Goal: Information Seeking & Learning: Compare options

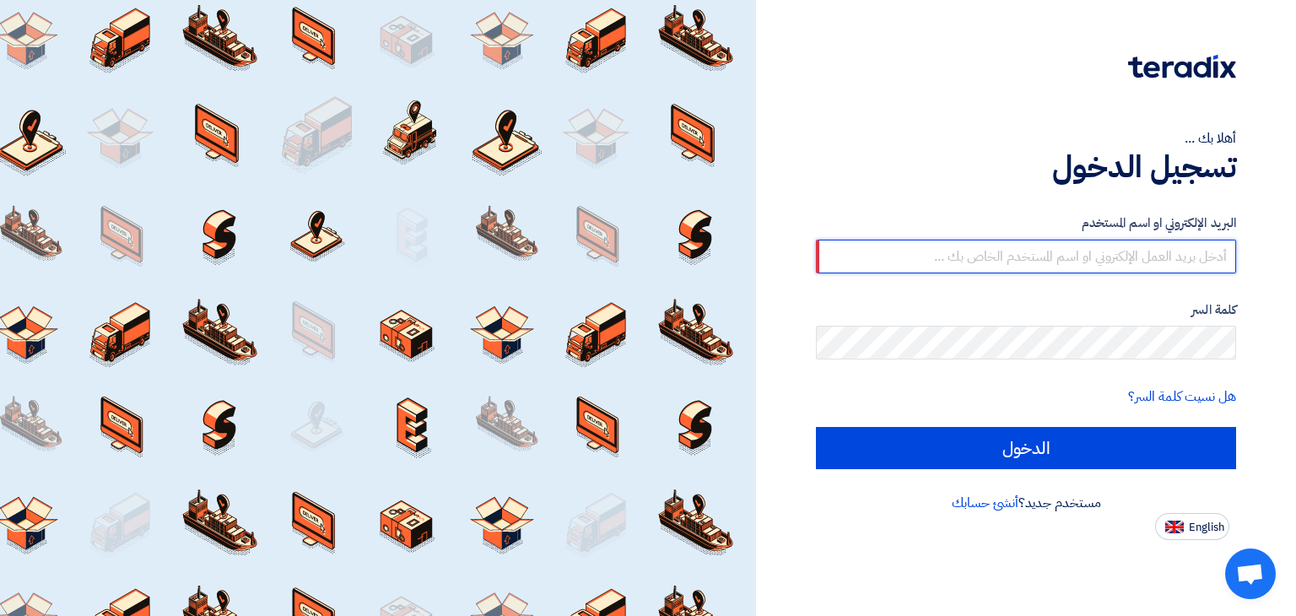
type input "[EMAIL_ADDRESS][DOMAIN_NAME]"
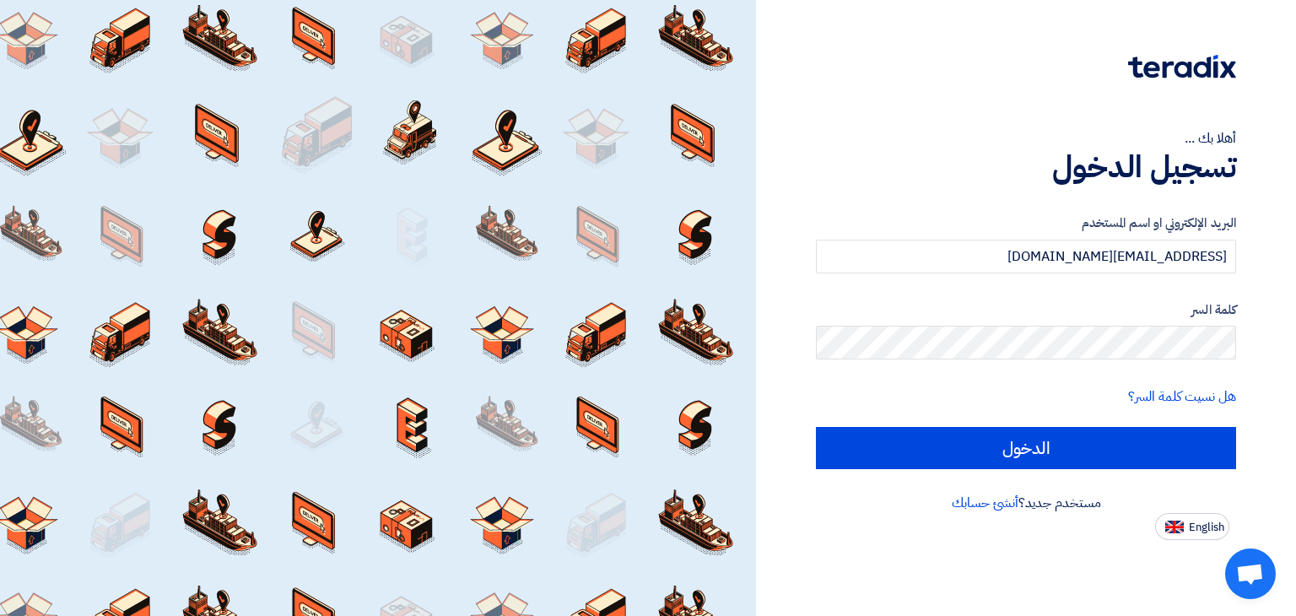
click at [816, 427] on input "الدخول" at bounding box center [1026, 448] width 420 height 42
type input "Sign in"
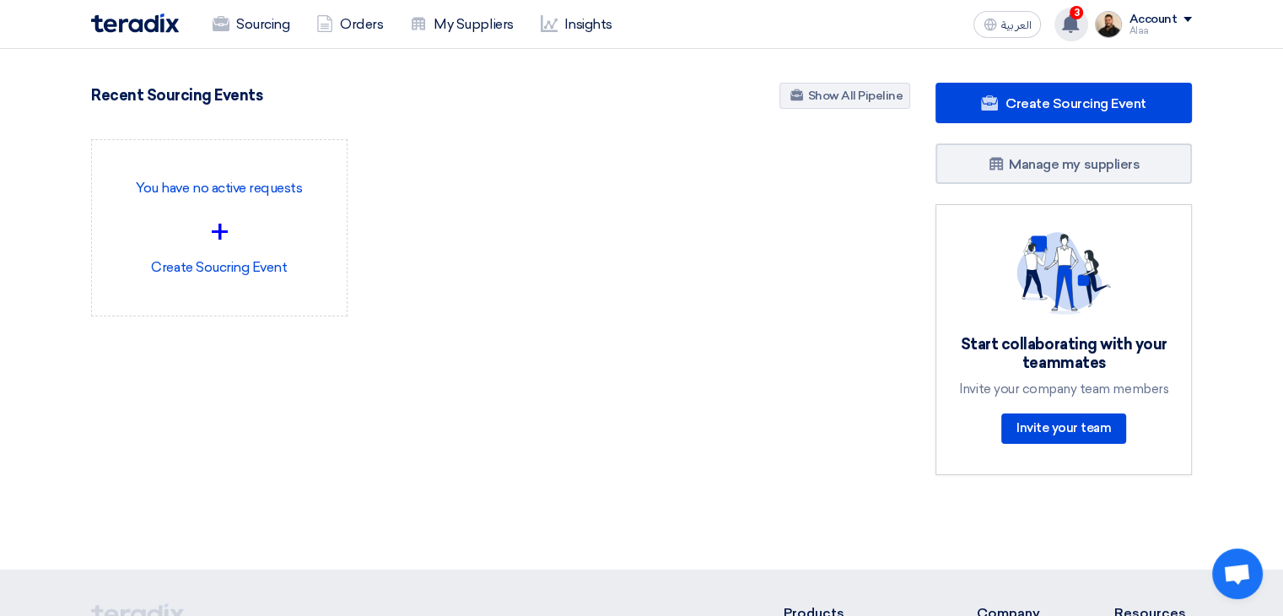
click at [1072, 18] on use at bounding box center [1070, 23] width 17 height 19
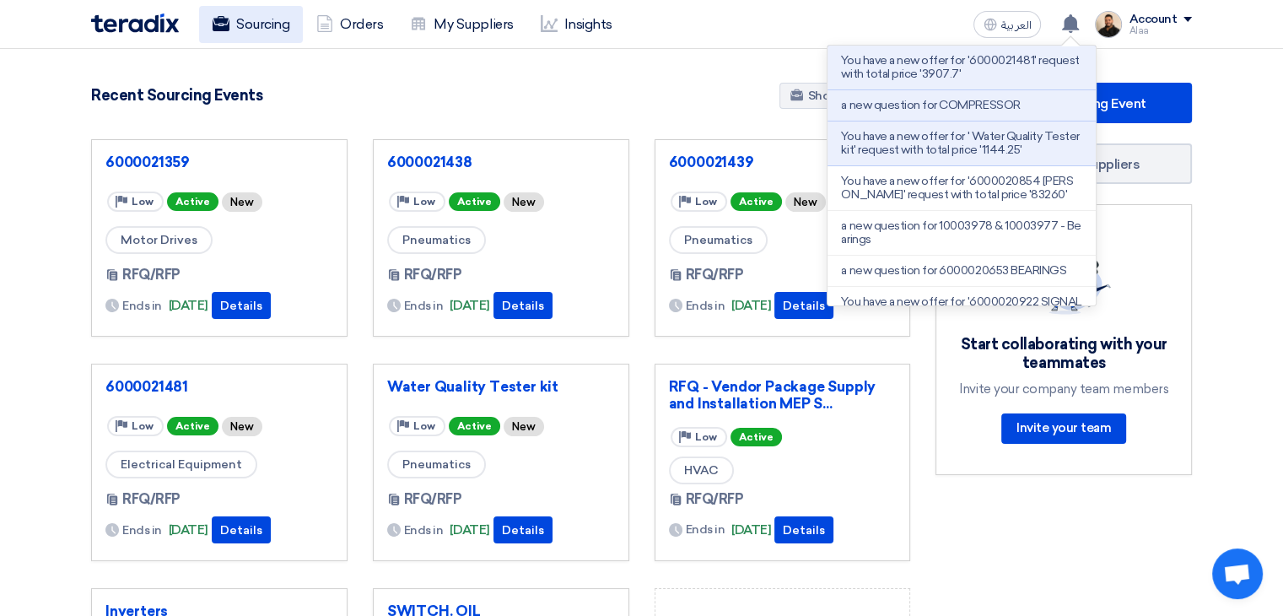
click at [290, 24] on link "Sourcing" at bounding box center [251, 24] width 104 height 37
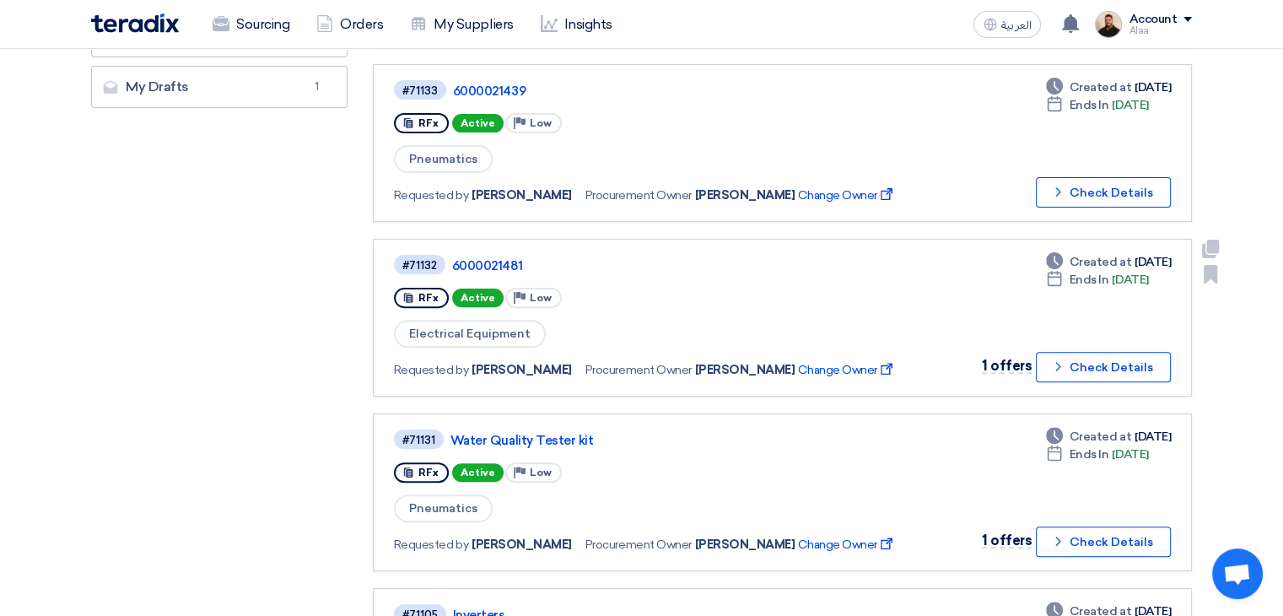
scroll to position [506, 0]
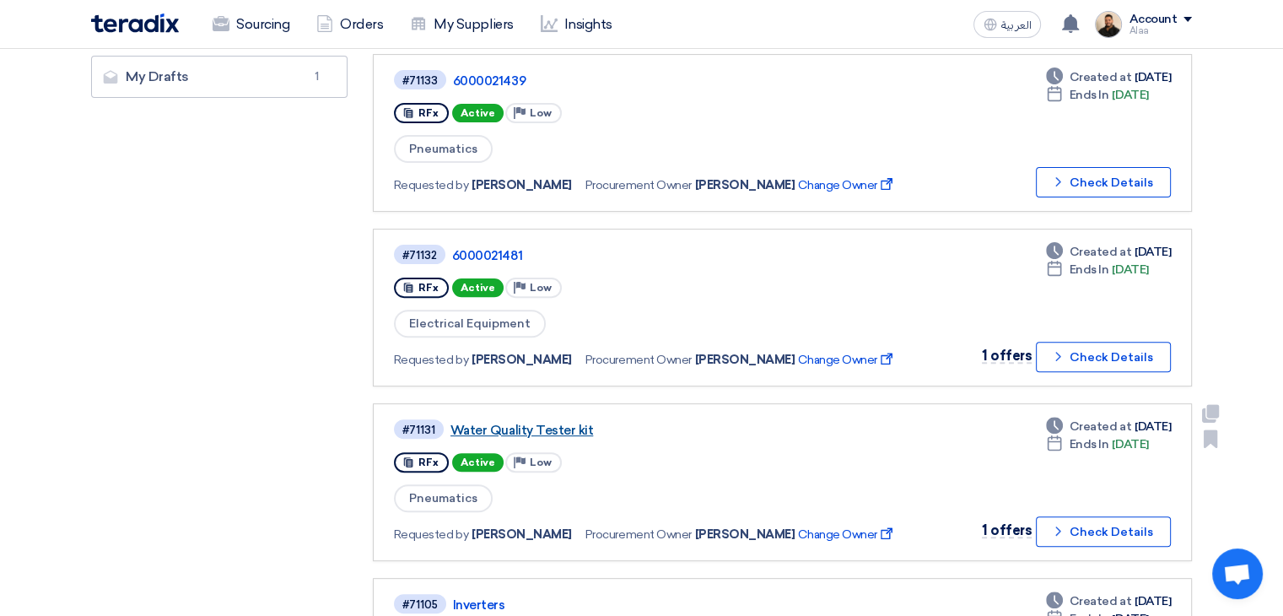
click at [555, 423] on link "Water Quality Tester kit" at bounding box center [662, 430] width 422 height 15
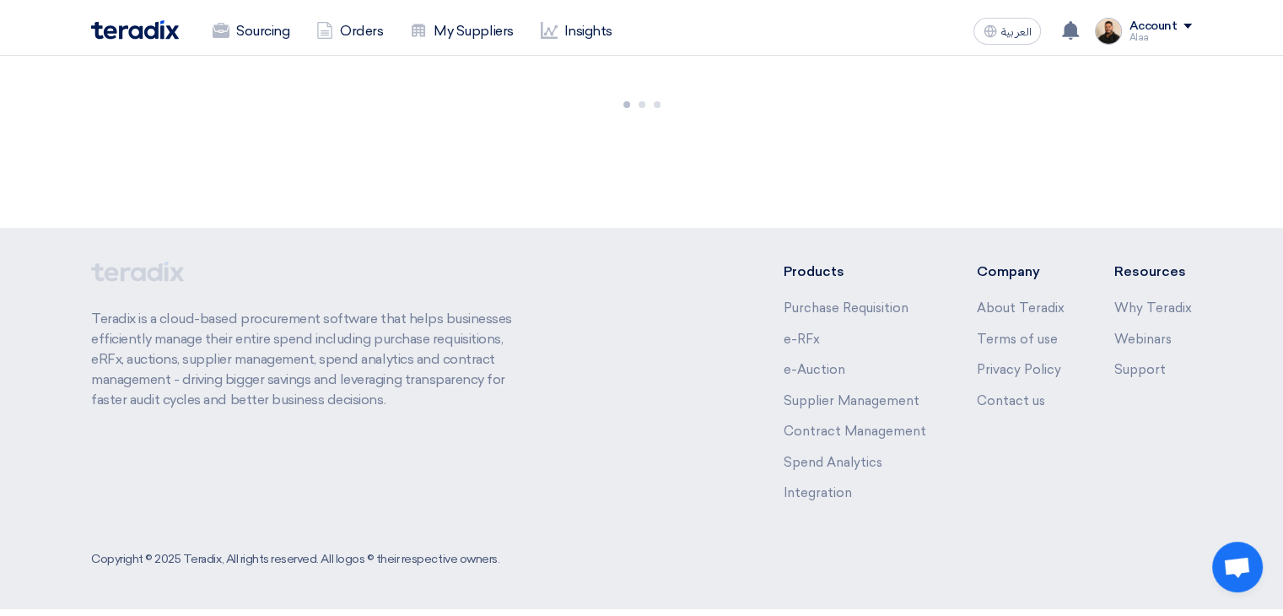
scroll to position [0, 0]
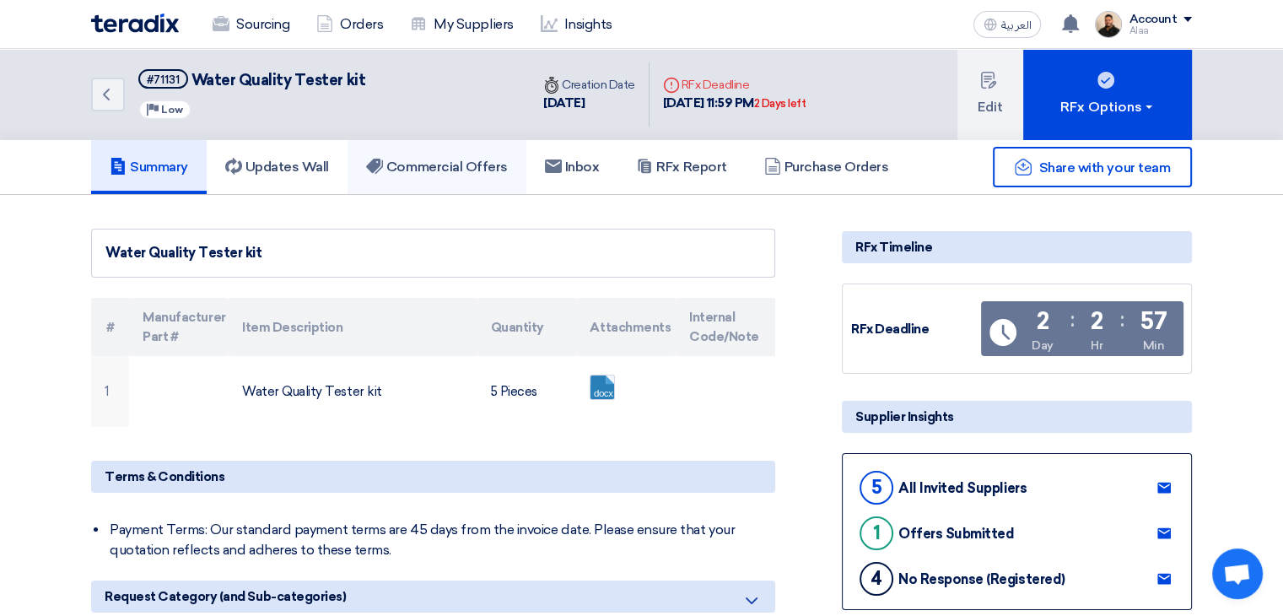
click at [462, 156] on link "Commercial Offers" at bounding box center [437, 167] width 179 height 54
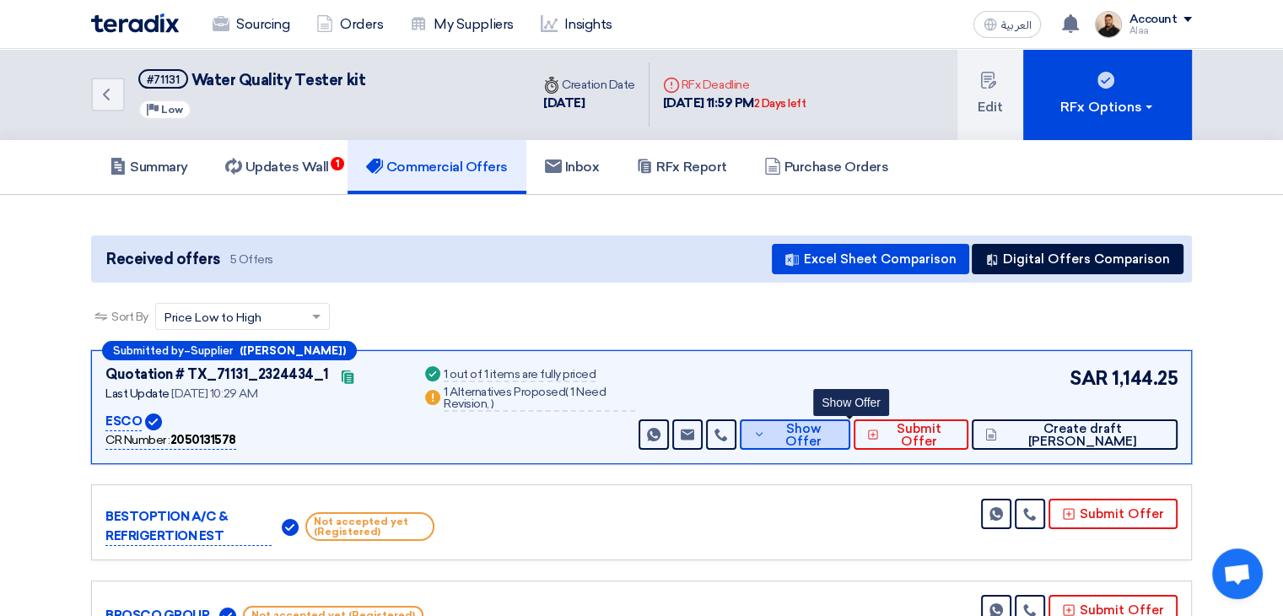
click at [816, 422] on button "Show Offer" at bounding box center [795, 434] width 111 height 30
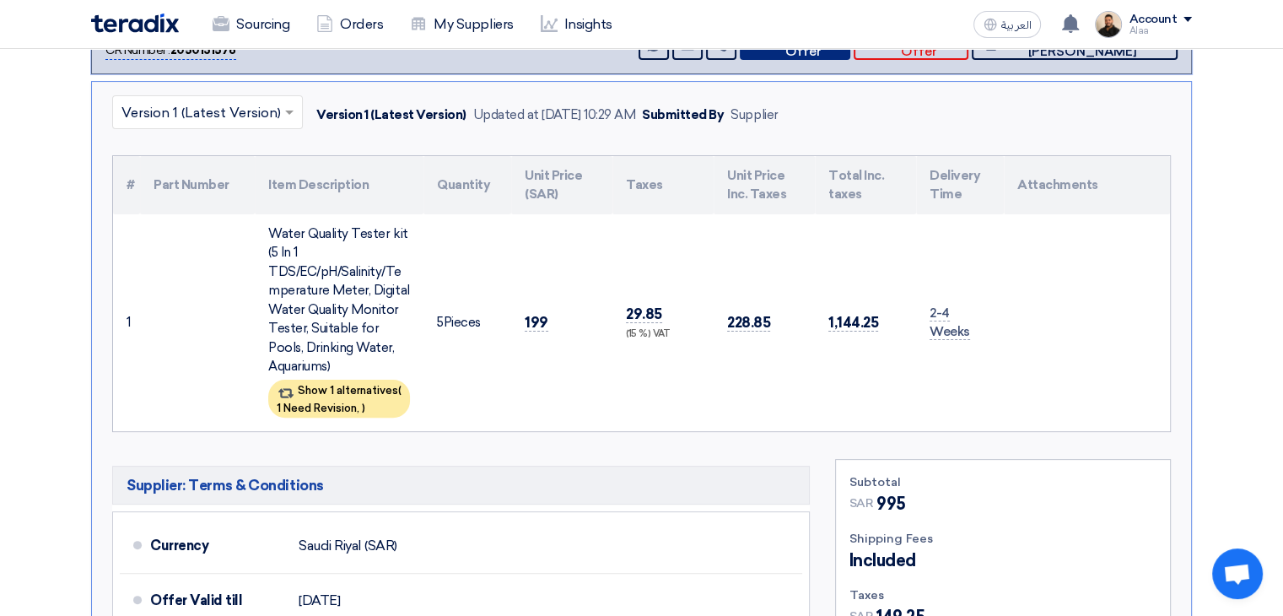
scroll to position [422, 0]
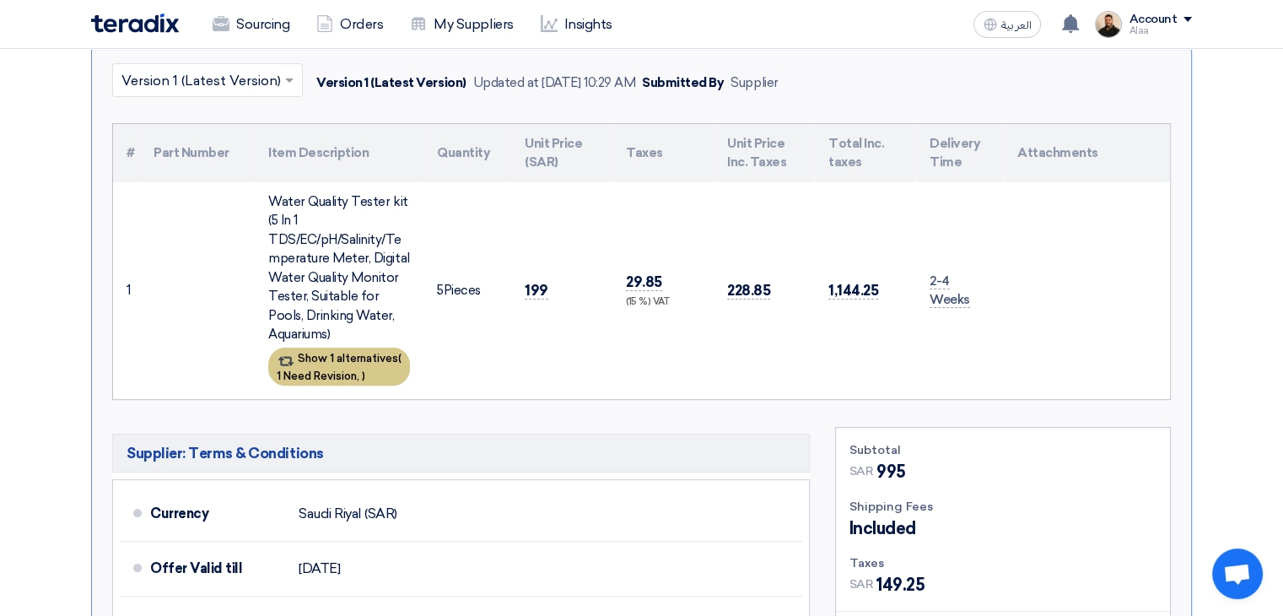
click at [390, 372] on div "Show 1 alternatives ( 1 Need Revision, )" at bounding box center [339, 367] width 142 height 38
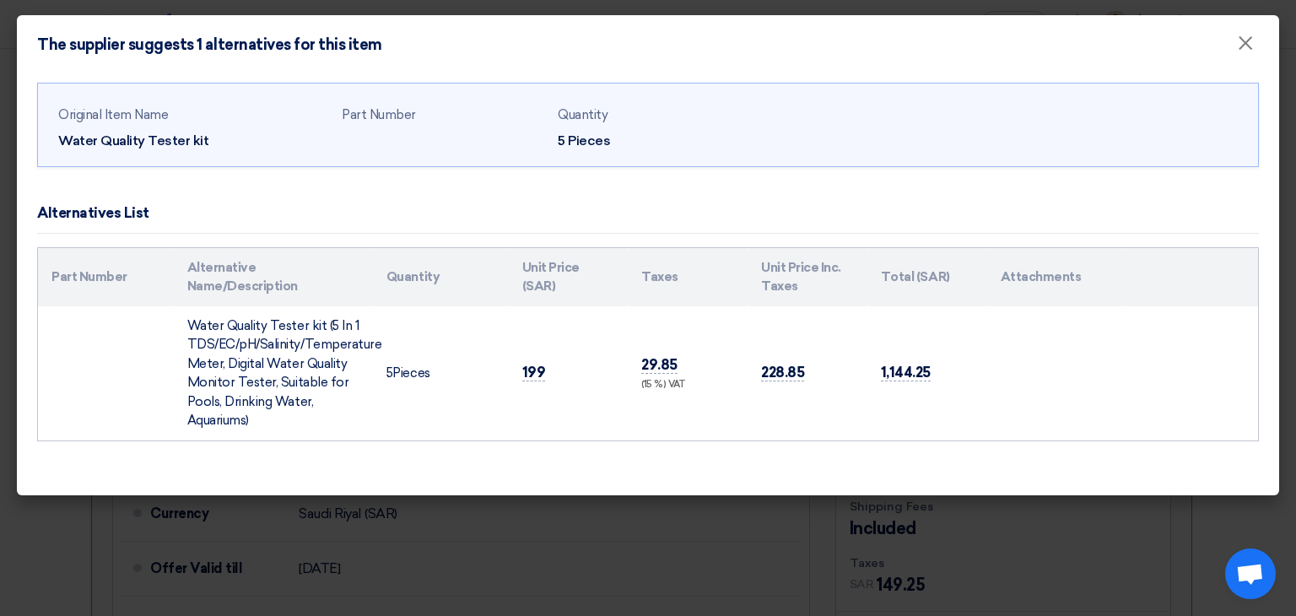
click at [240, 358] on td "Water Quality Tester kit (5 In 1 TDS/EC/pH/Salinity/Temperature Meter, Digital …" at bounding box center [273, 373] width 199 height 134
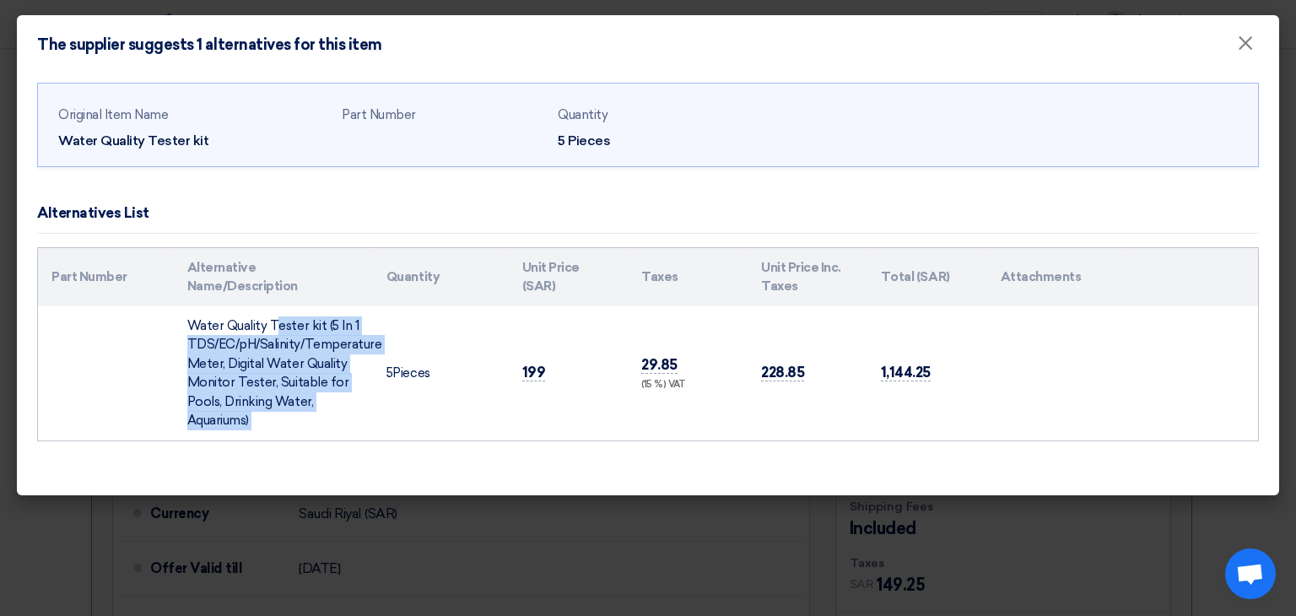
click at [240, 358] on td "Water Quality Tester kit (5 In 1 TDS/EC/pH/Salinity/Temperature Meter, Digital …" at bounding box center [273, 373] width 199 height 134
click at [263, 354] on td "Water Quality Tester kit (5 In 1 TDS/EC/pH/Salinity/Temperature Meter, Digital …" at bounding box center [273, 373] width 199 height 134
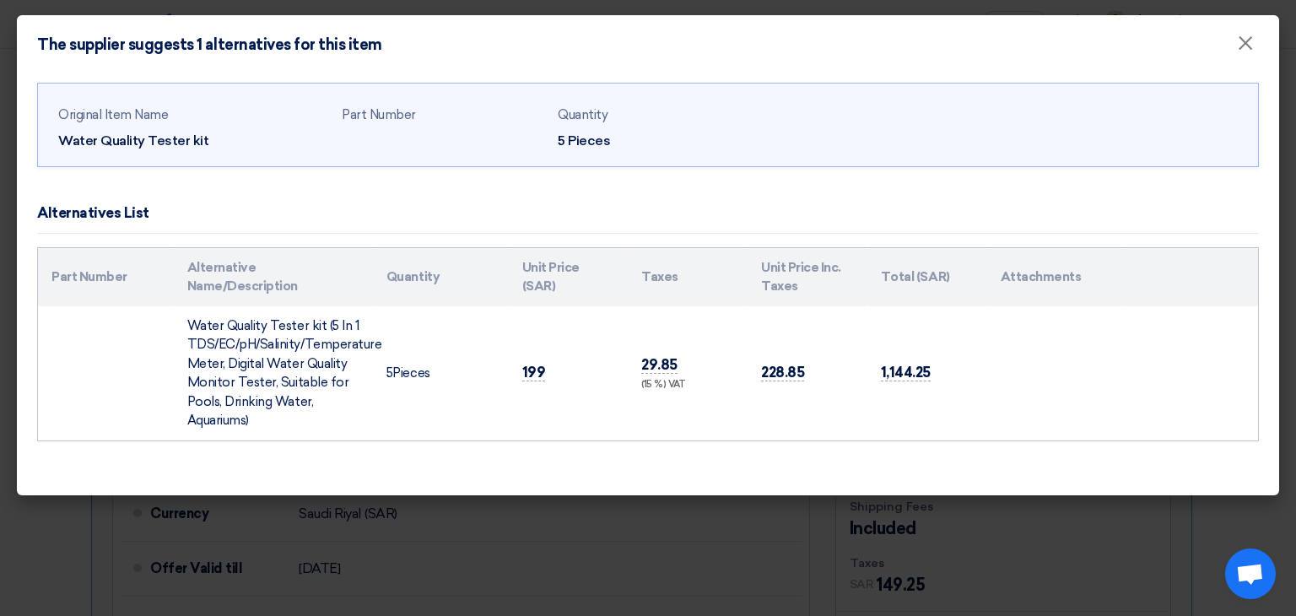
click at [28, 549] on modal-container "The supplier suggests 1 alternatives for this item × Original Item Name Water Q…" at bounding box center [648, 308] width 1296 height 616
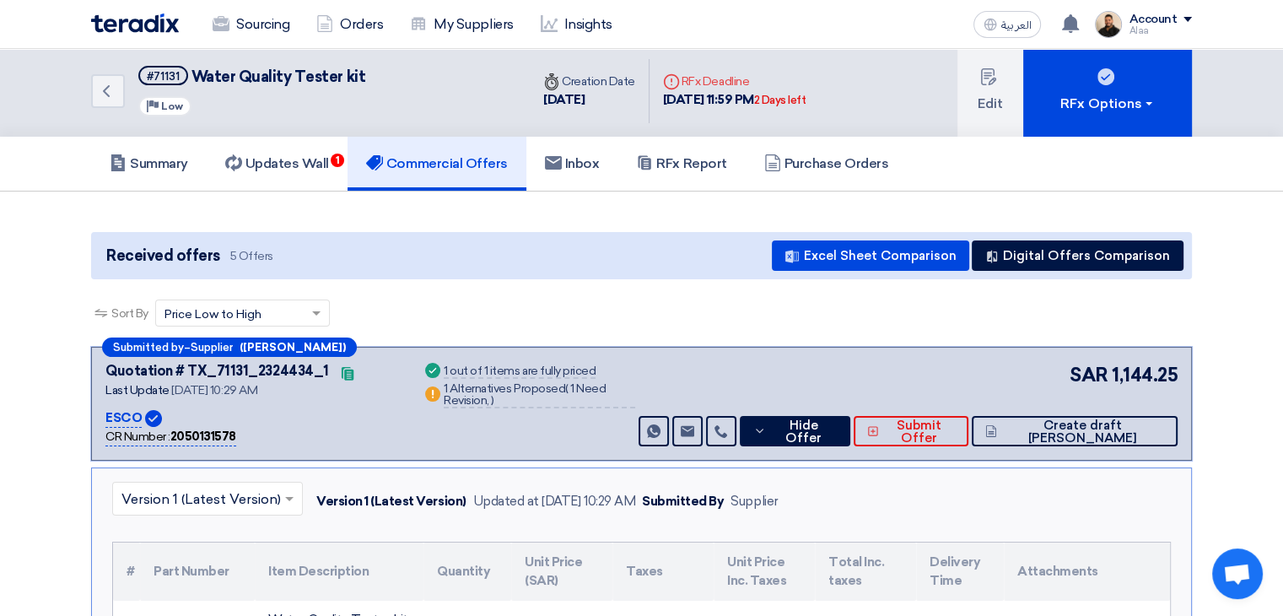
scroll to position [0, 0]
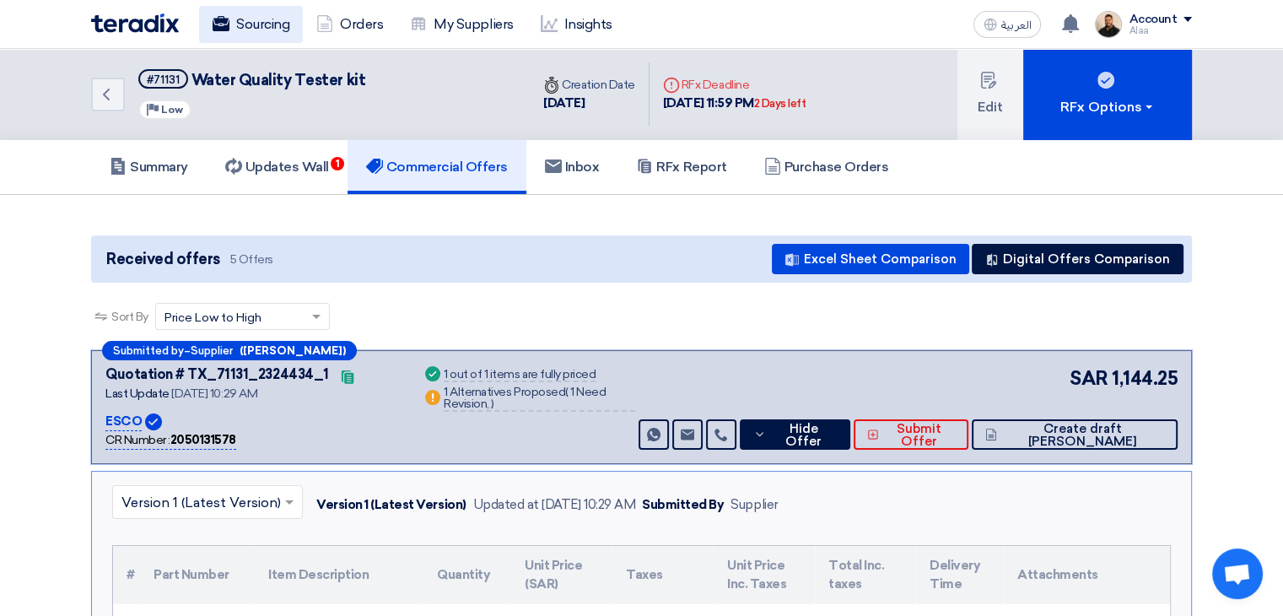
click at [260, 6] on link "Sourcing" at bounding box center [251, 24] width 104 height 37
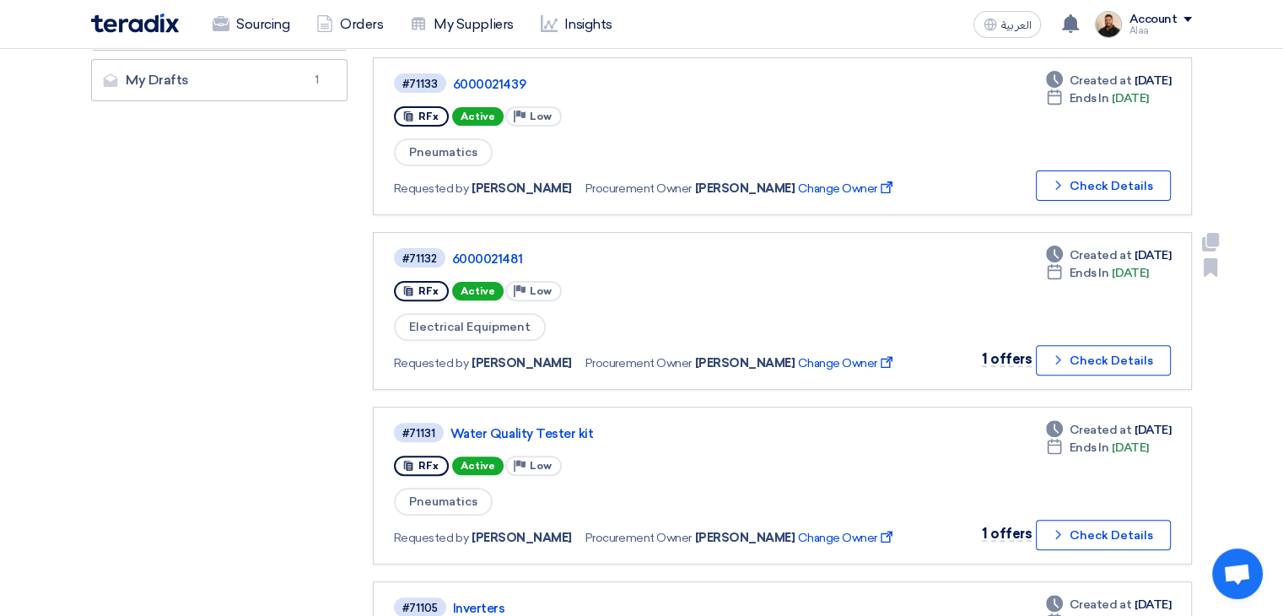
scroll to position [506, 0]
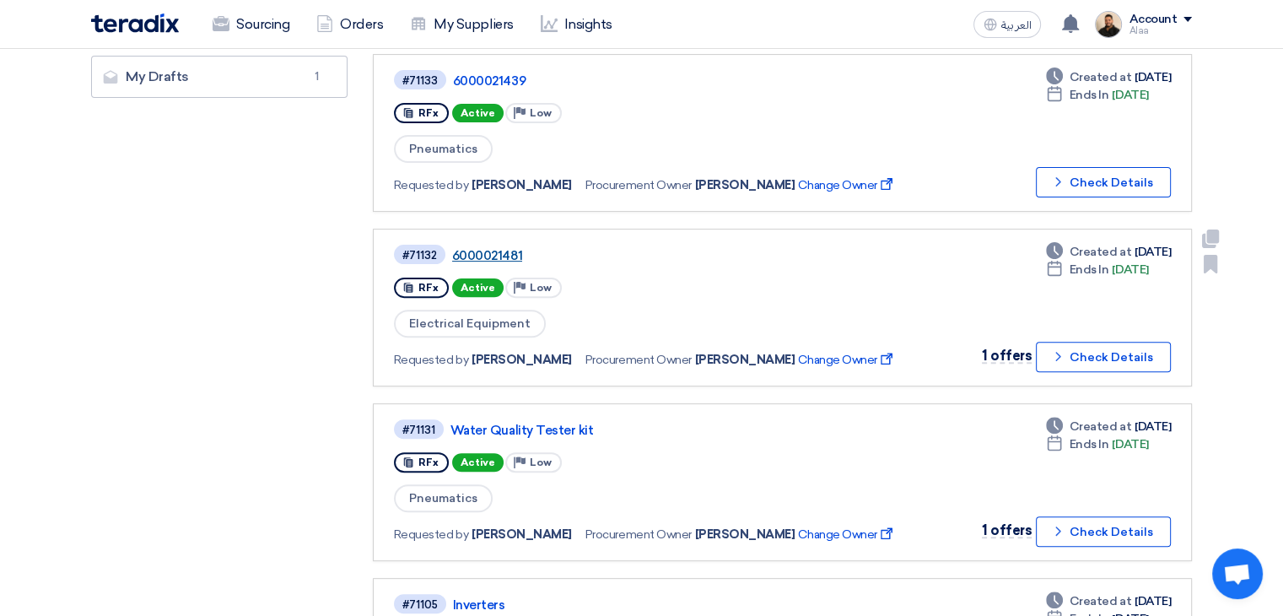
click at [473, 248] on link "6000021481" at bounding box center [663, 255] width 422 height 15
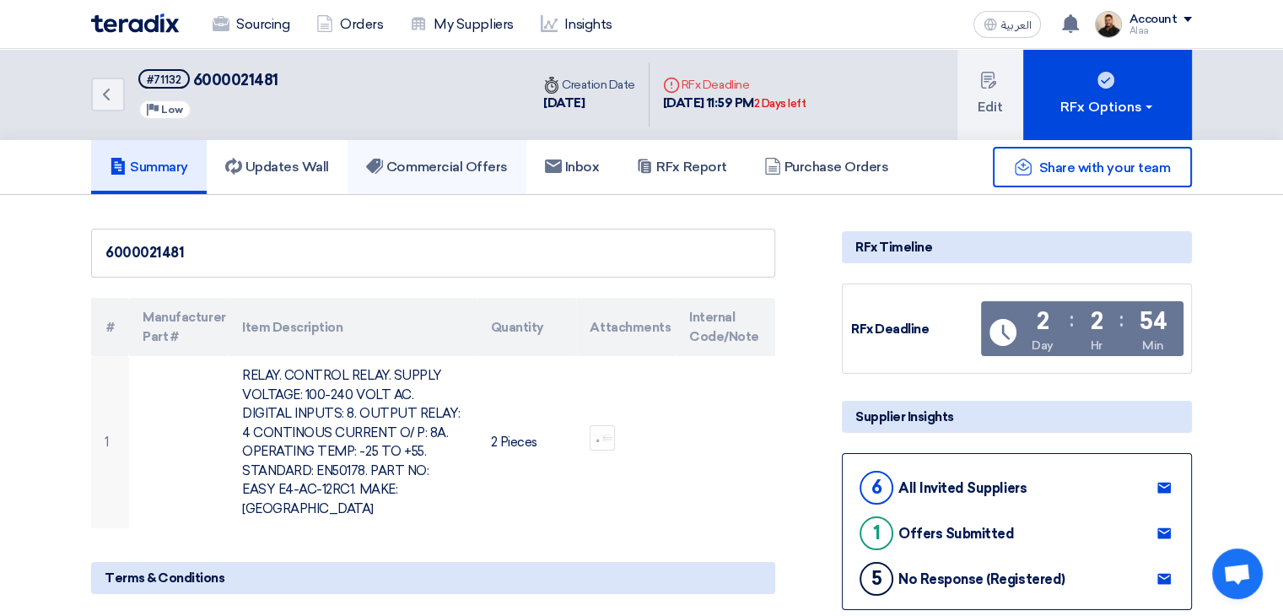
click at [483, 181] on link "Commercial Offers" at bounding box center [437, 167] width 179 height 54
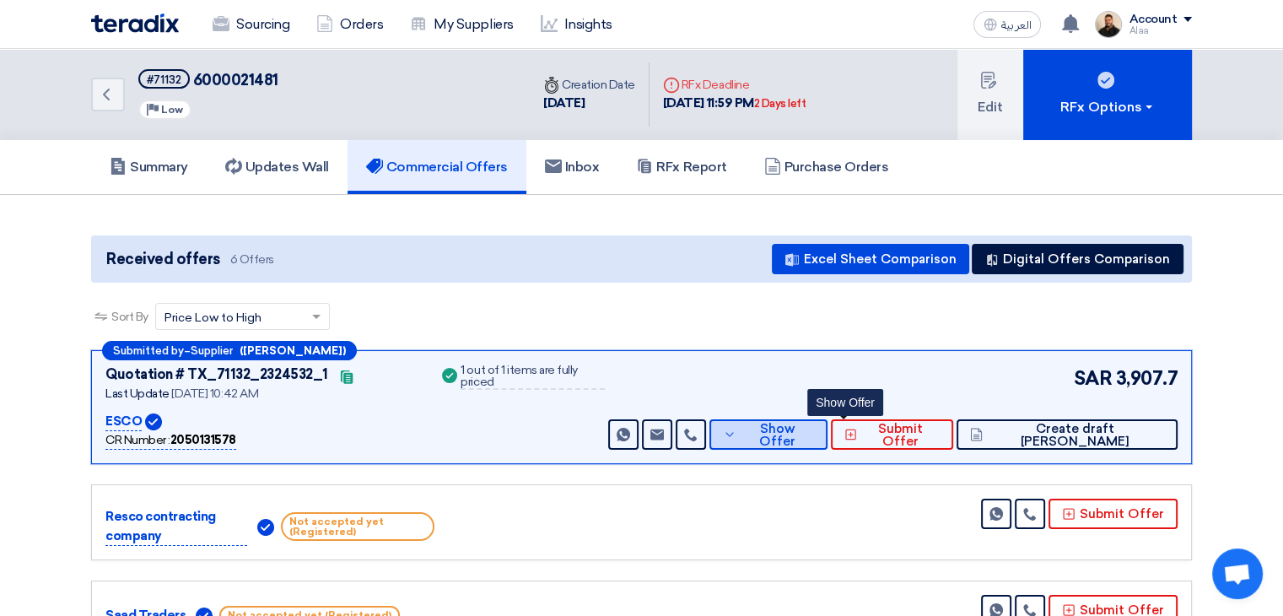
click at [810, 423] on button "Show Offer" at bounding box center [769, 434] width 118 height 30
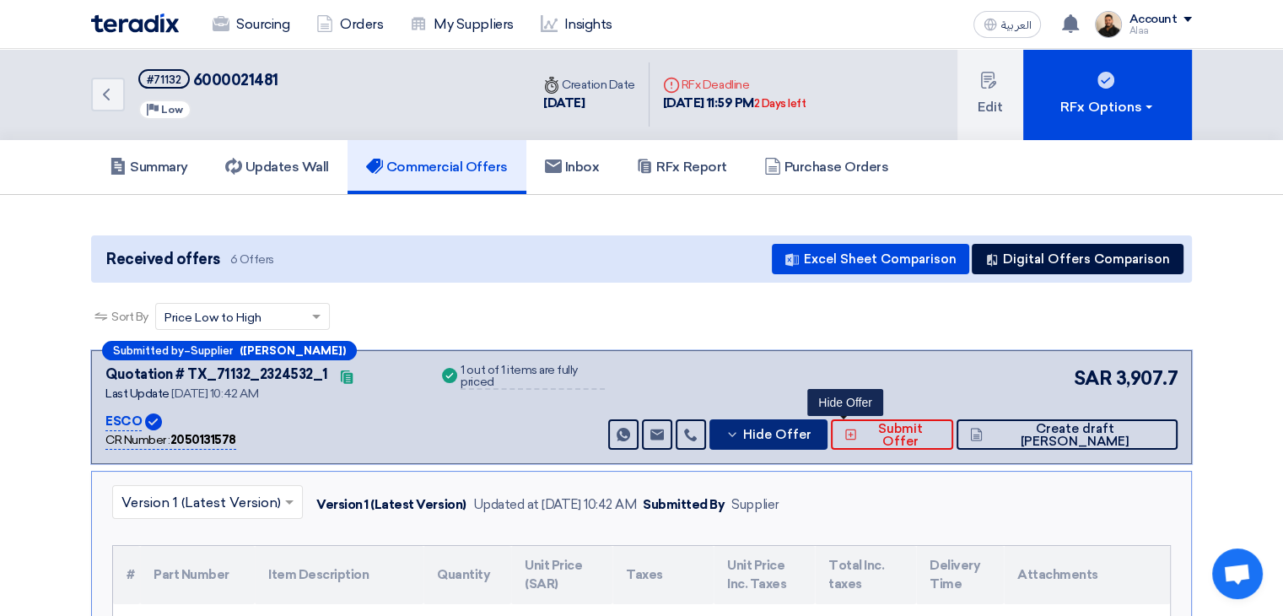
click at [801, 429] on button "Hide Offer" at bounding box center [769, 434] width 118 height 30
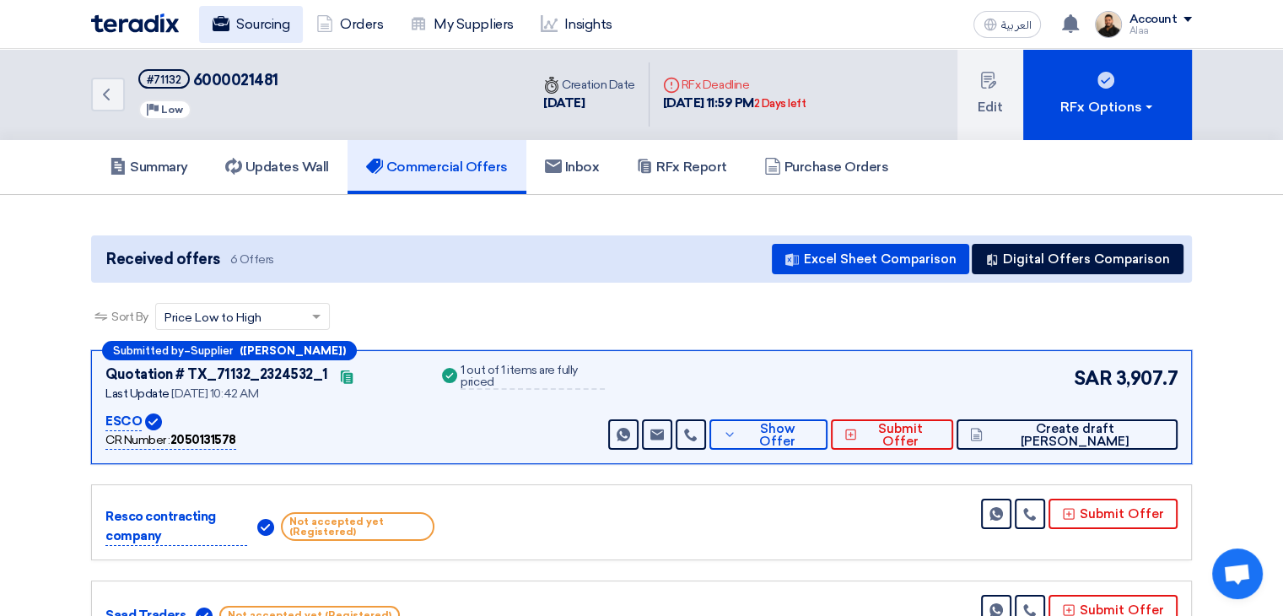
click at [275, 28] on link "Sourcing" at bounding box center [251, 24] width 104 height 37
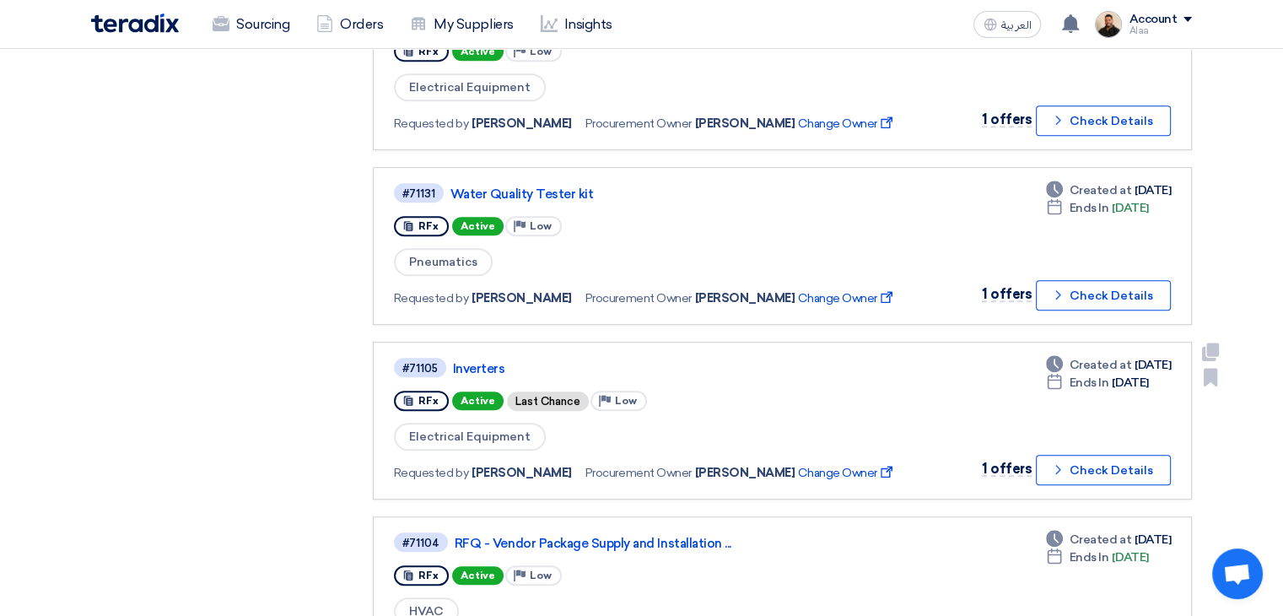
scroll to position [759, 0]
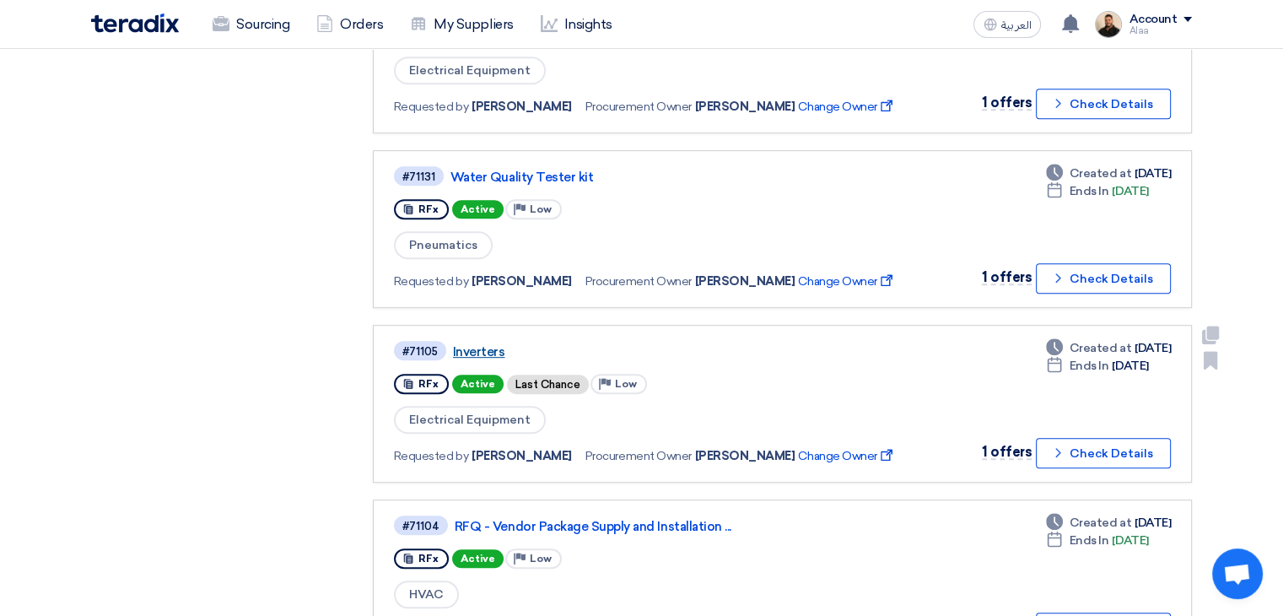
click at [483, 344] on link "Inverters" at bounding box center [664, 351] width 422 height 15
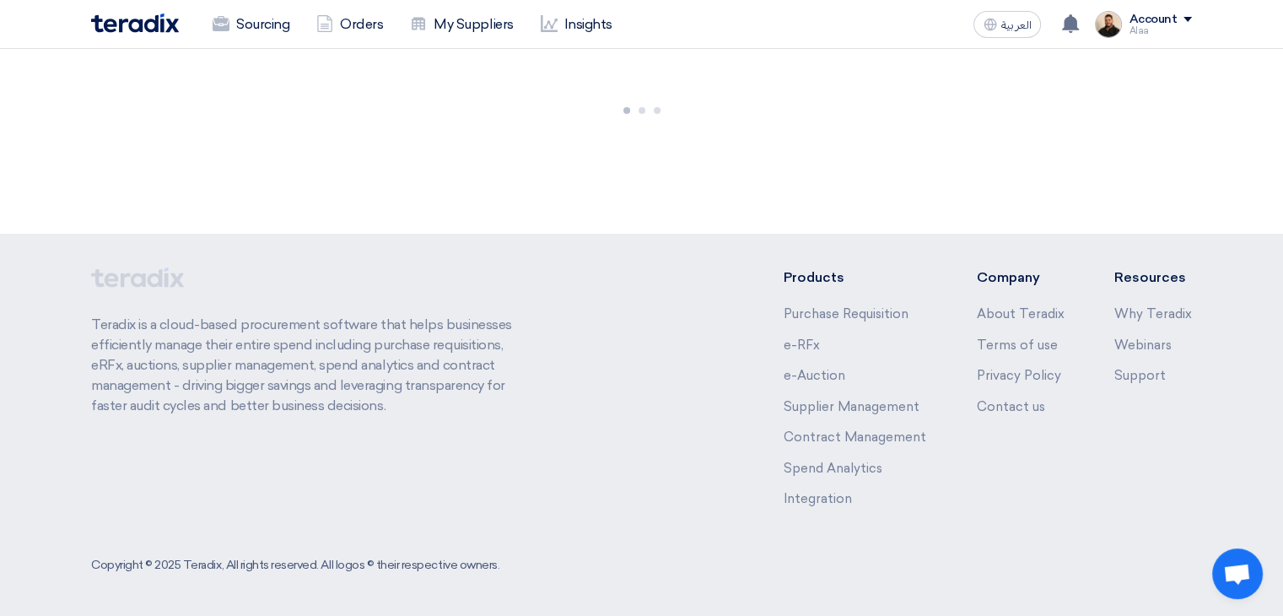
scroll to position [0, 0]
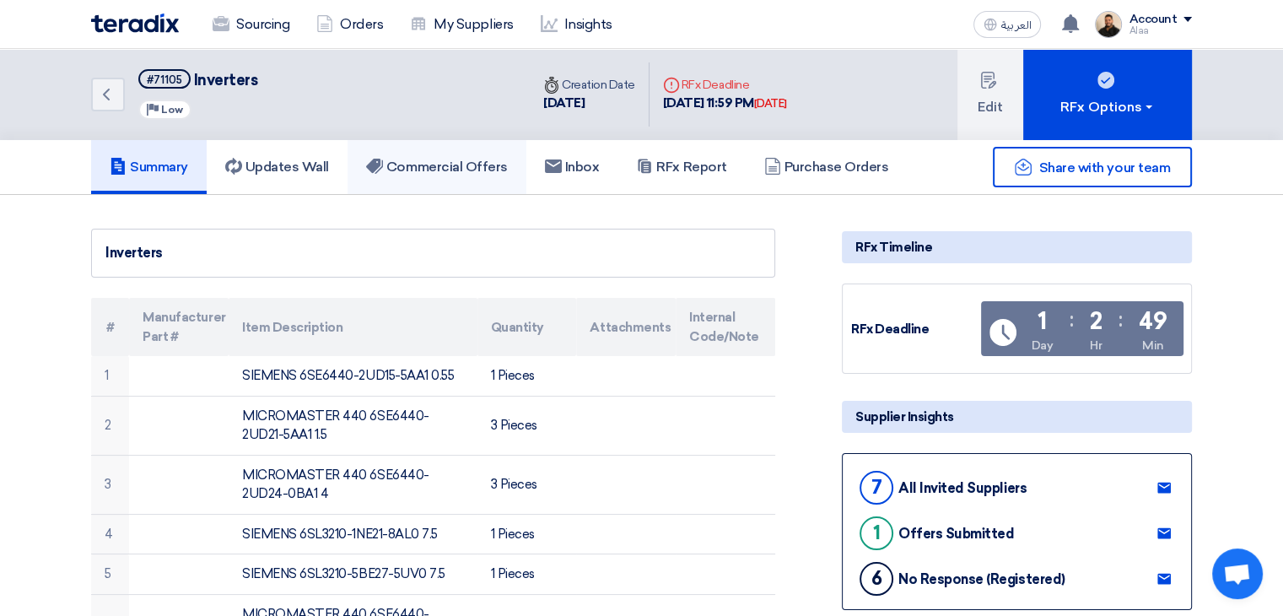
click at [472, 171] on h5 "Commercial Offers" at bounding box center [437, 167] width 142 height 17
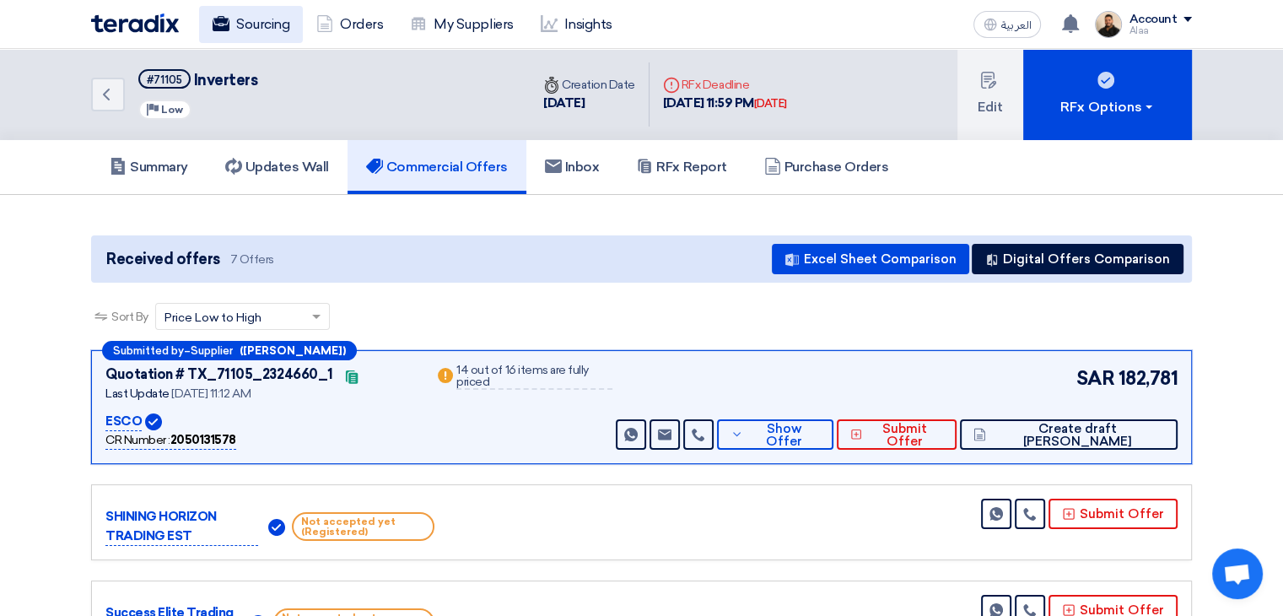
click at [271, 31] on link "Sourcing" at bounding box center [251, 24] width 104 height 37
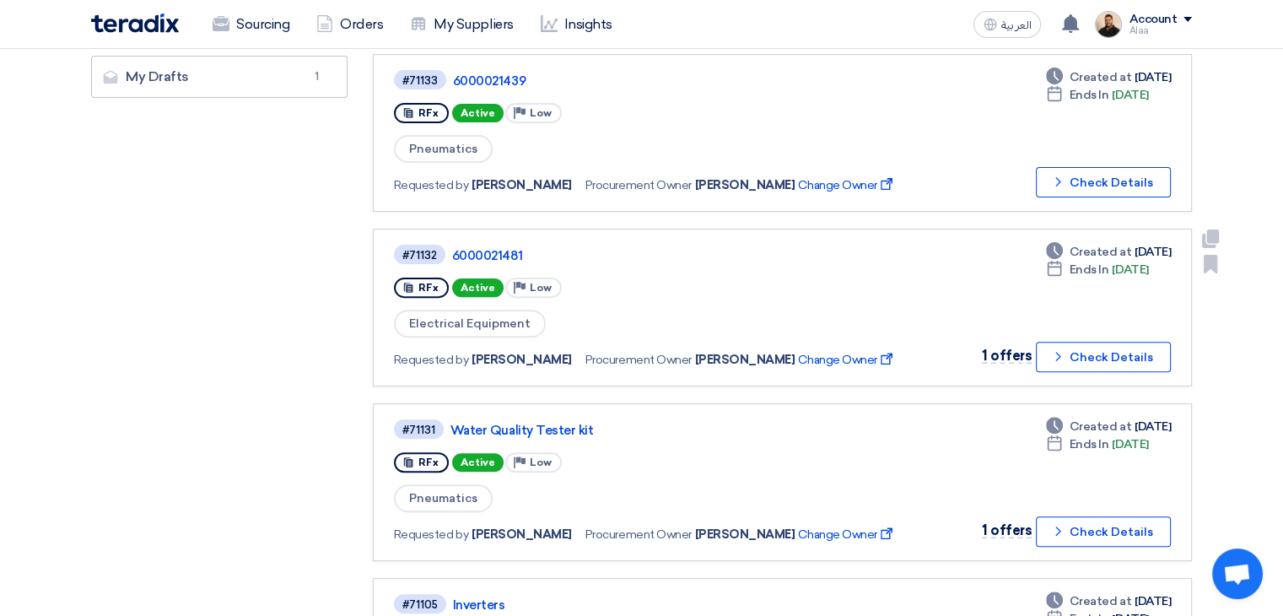
scroll to position [591, 0]
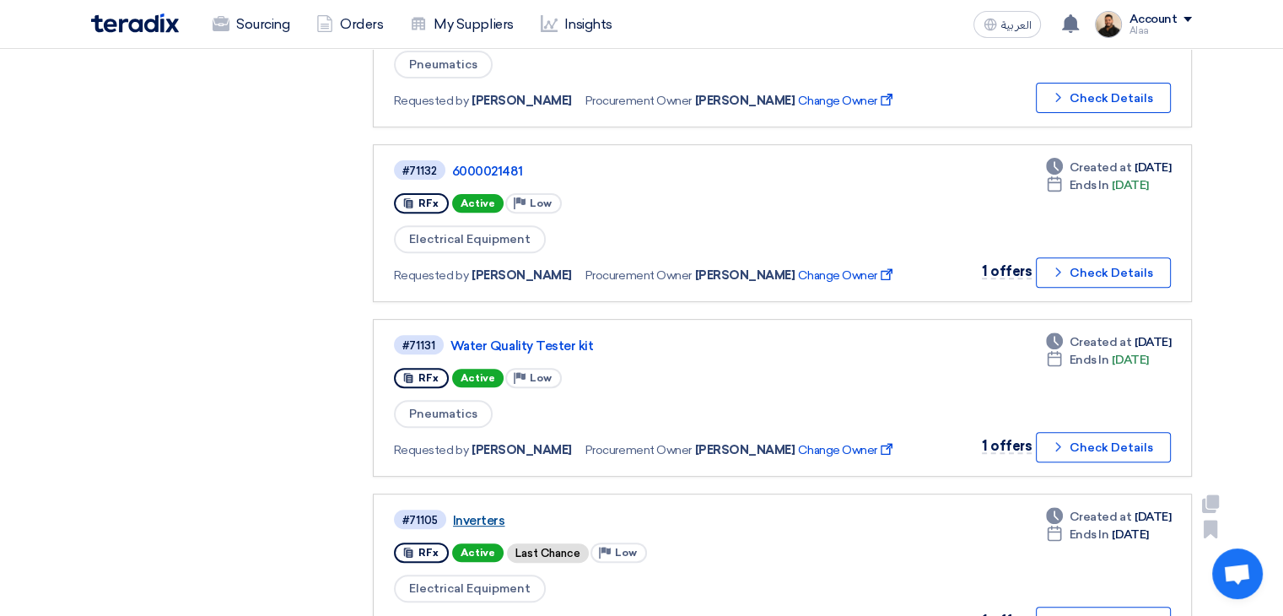
click at [472, 513] on link "Inverters" at bounding box center [664, 520] width 422 height 15
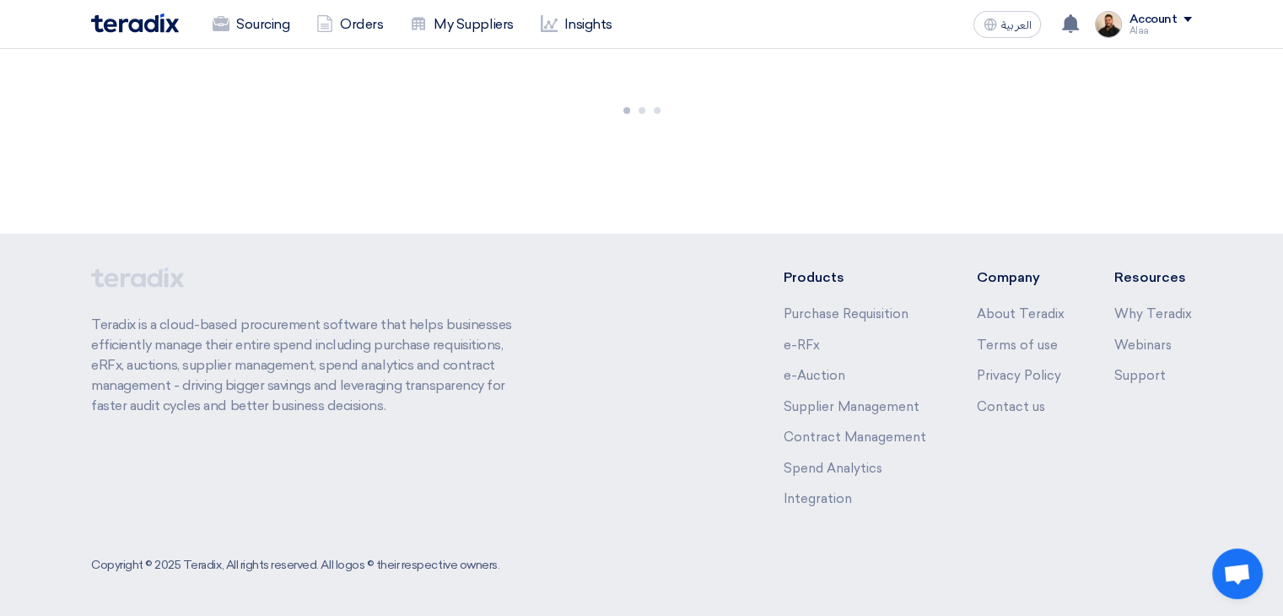
scroll to position [0, 0]
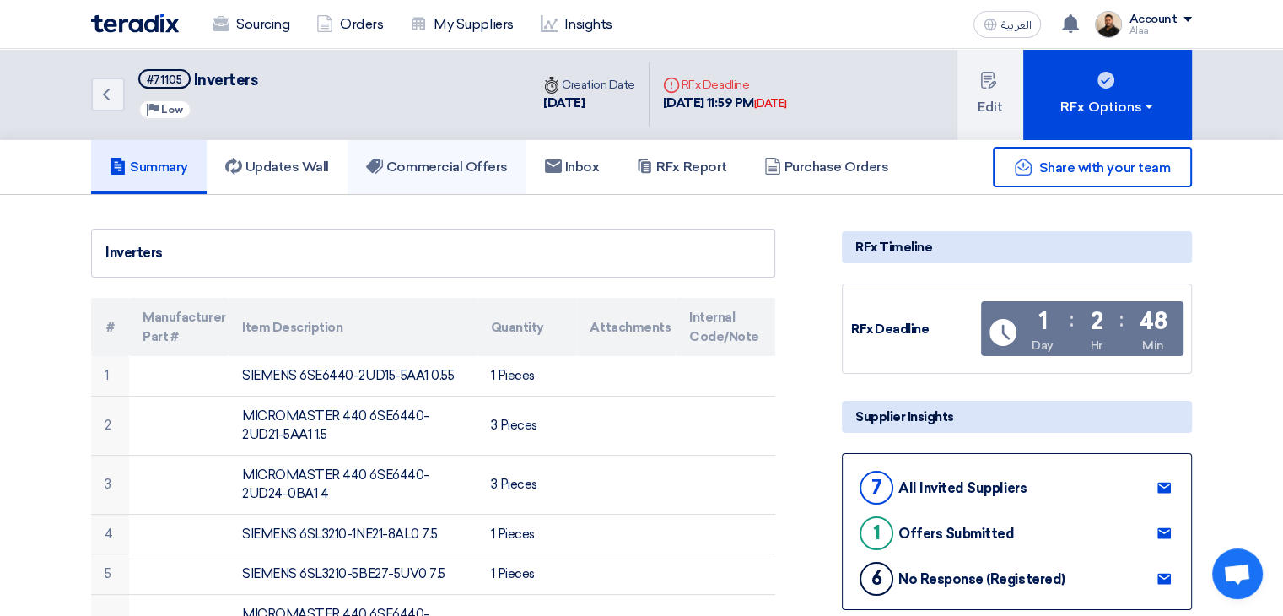
click at [466, 163] on h5 "Commercial Offers" at bounding box center [437, 167] width 142 height 17
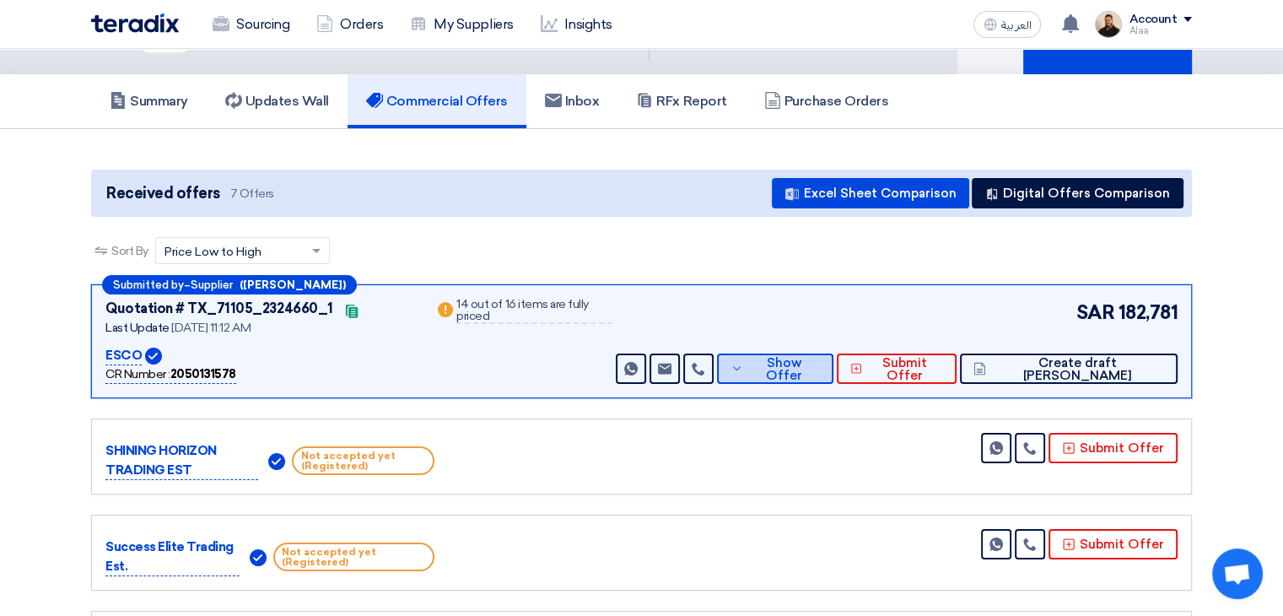
scroll to position [84, 0]
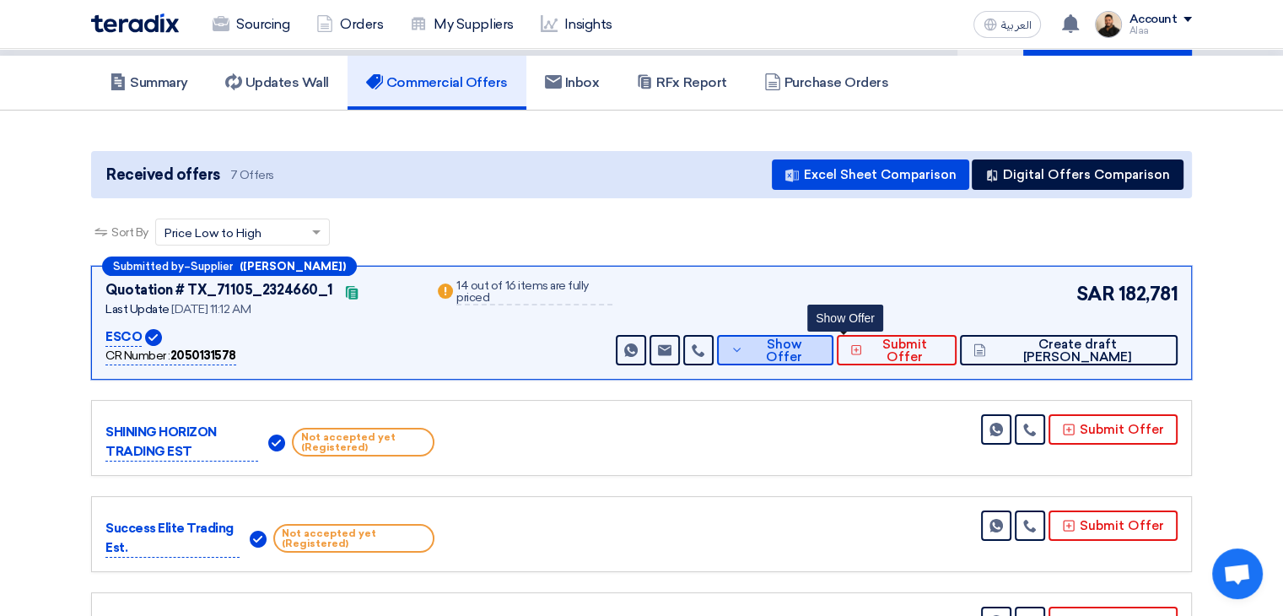
click at [819, 349] on span "Show Offer" at bounding box center [784, 350] width 72 height 25
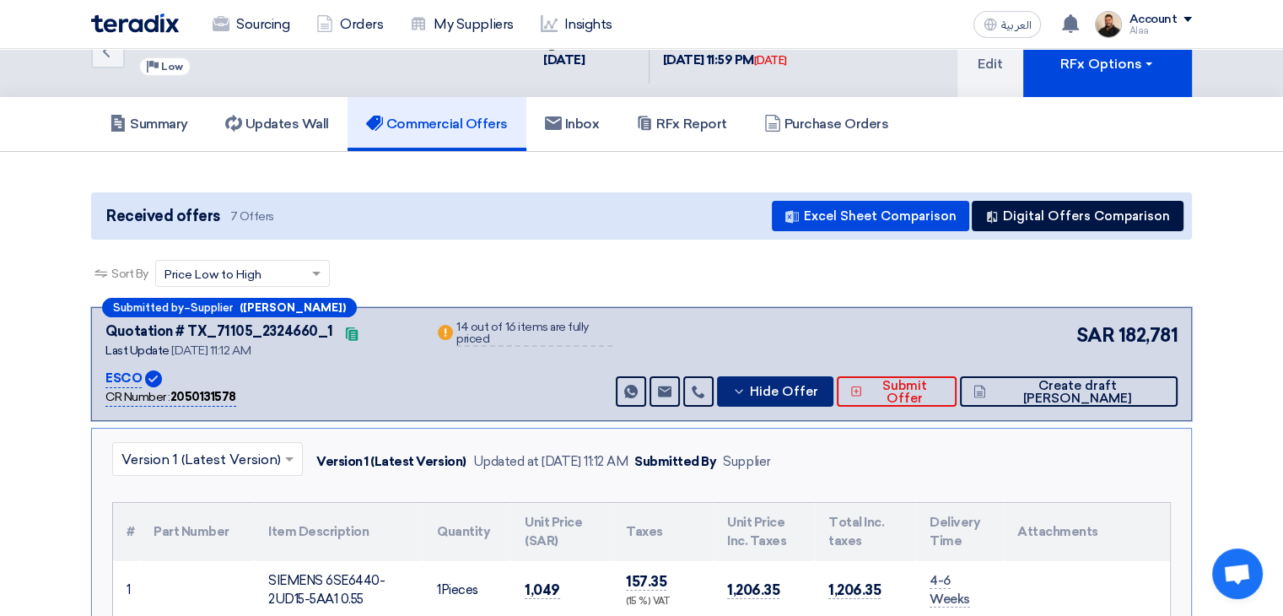
scroll to position [0, 0]
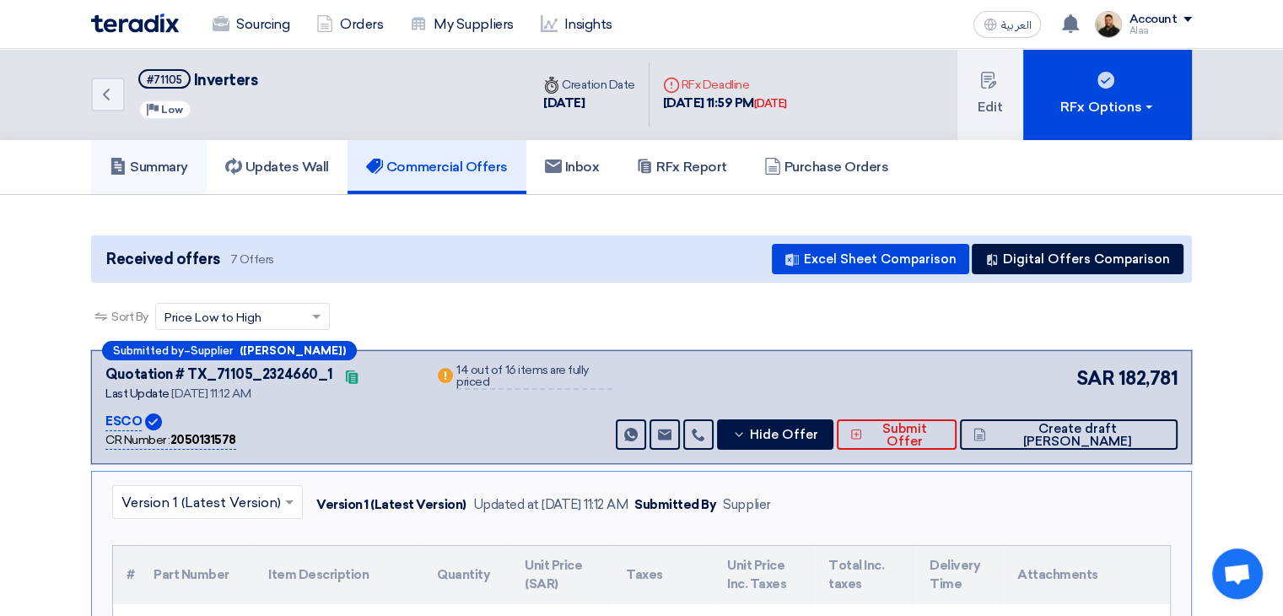
click at [178, 170] on h5 "Summary" at bounding box center [149, 167] width 78 height 17
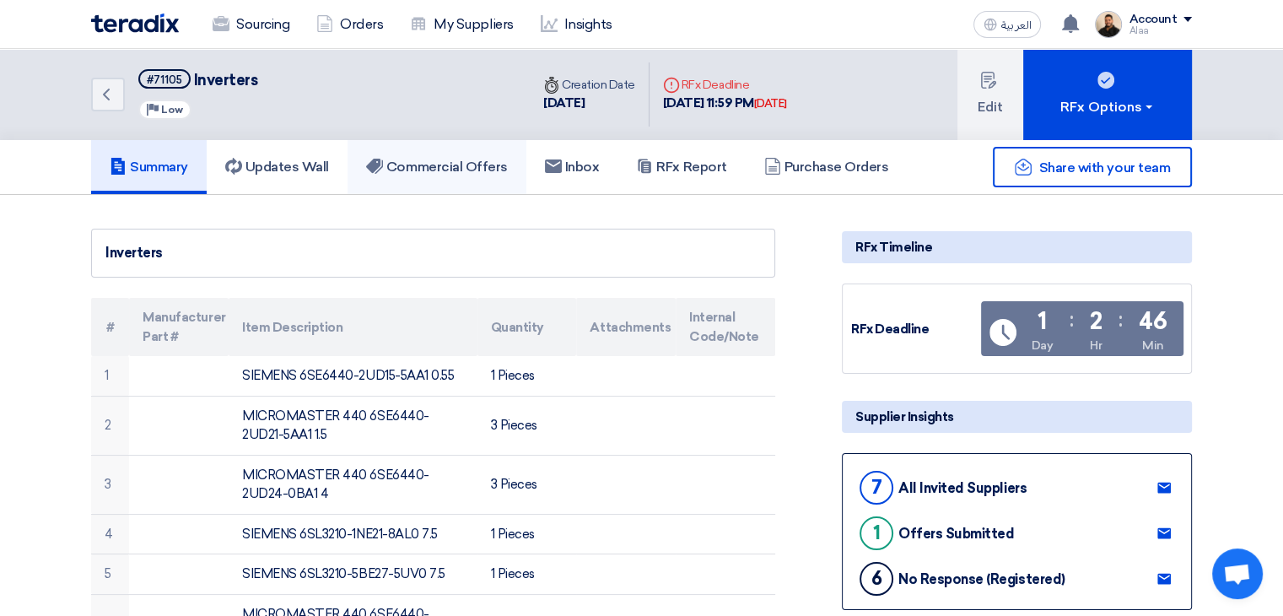
click at [453, 160] on h5 "Commercial Offers" at bounding box center [437, 167] width 142 height 17
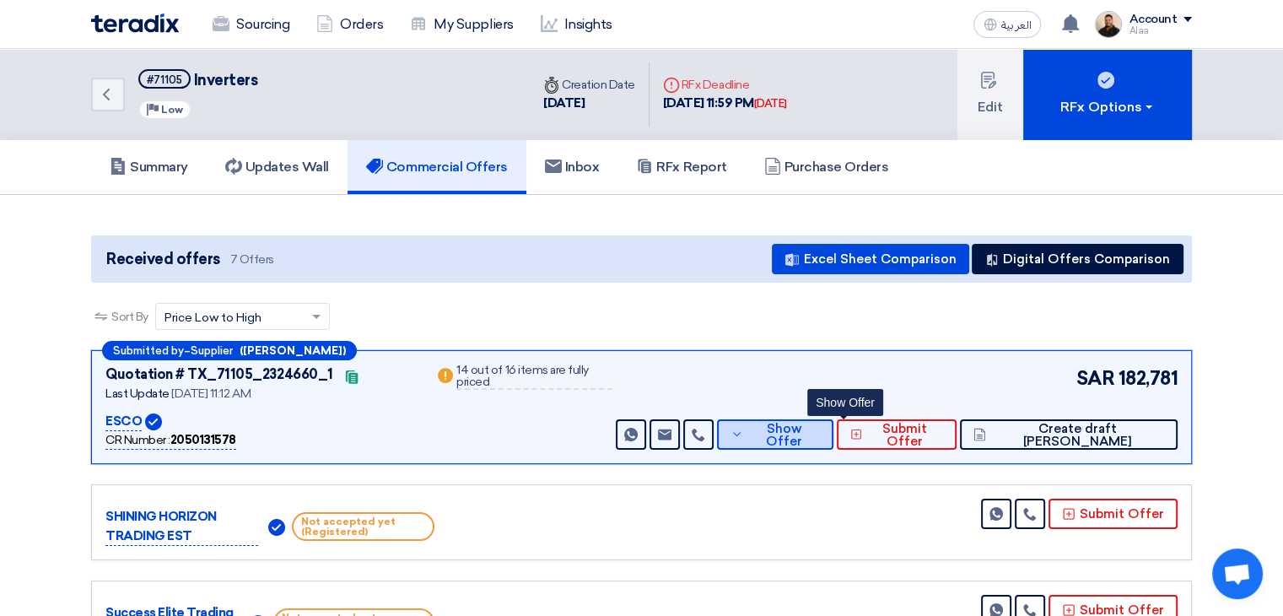
click at [818, 424] on button "Show Offer" at bounding box center [775, 434] width 116 height 30
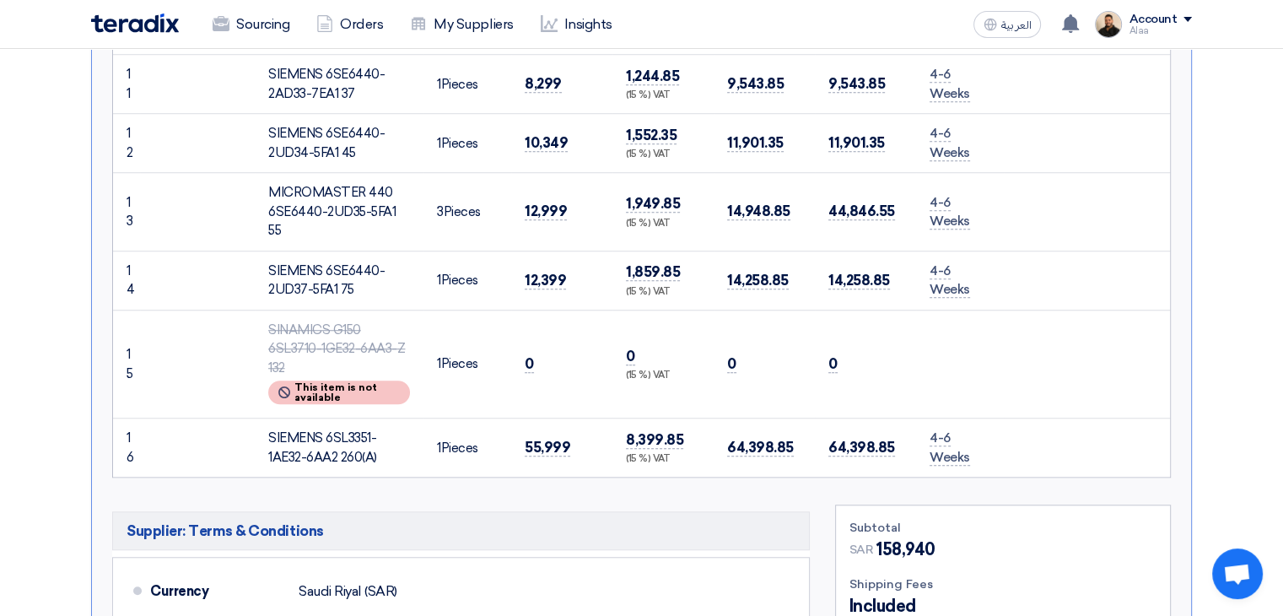
scroll to position [1266, 0]
click at [337, 428] on div "SIEMENS 6SL3351-1AE32-6AA2 260(A)" at bounding box center [339, 447] width 142 height 38
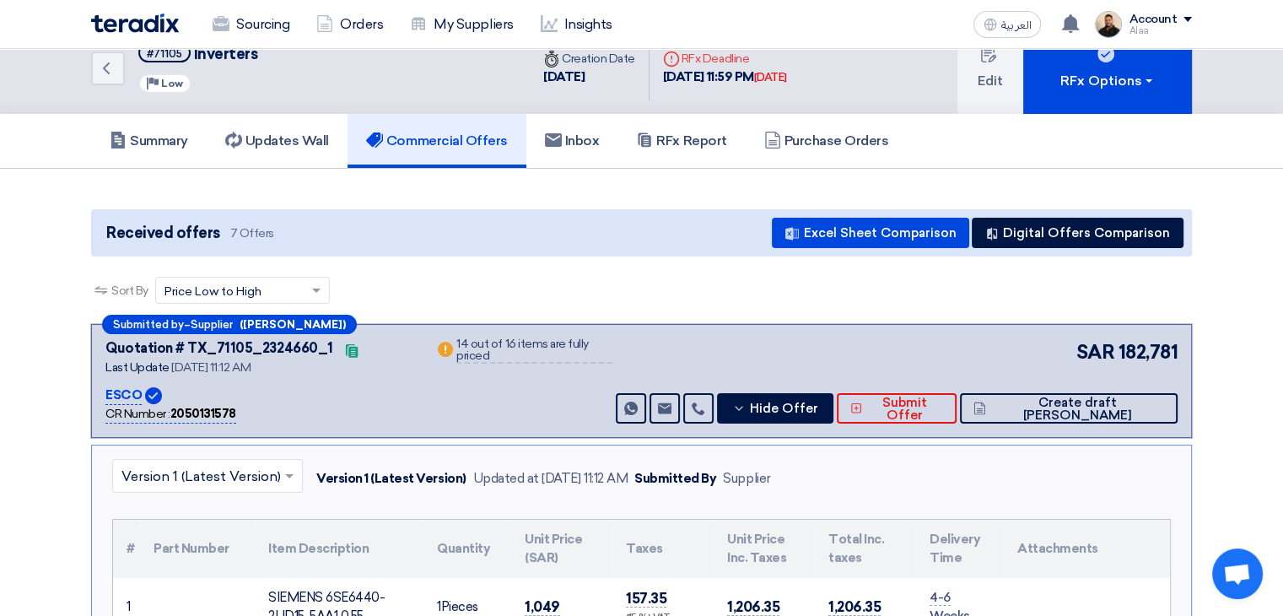
scroll to position [0, 0]
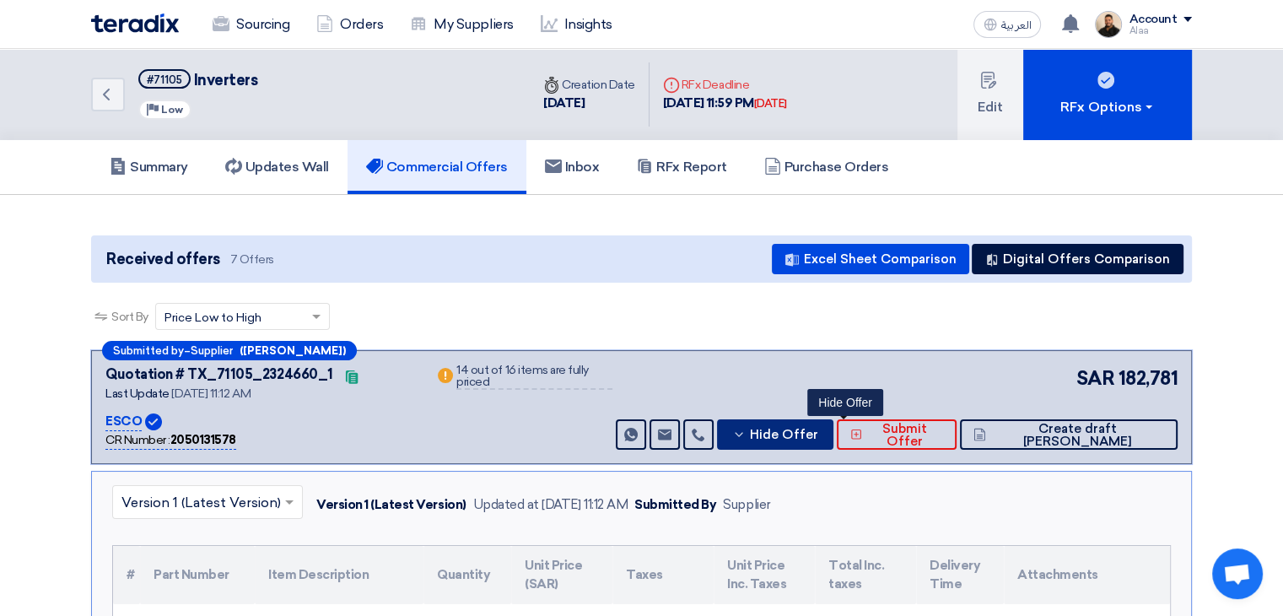
click at [746, 429] on icon at bounding box center [738, 434] width 13 height 13
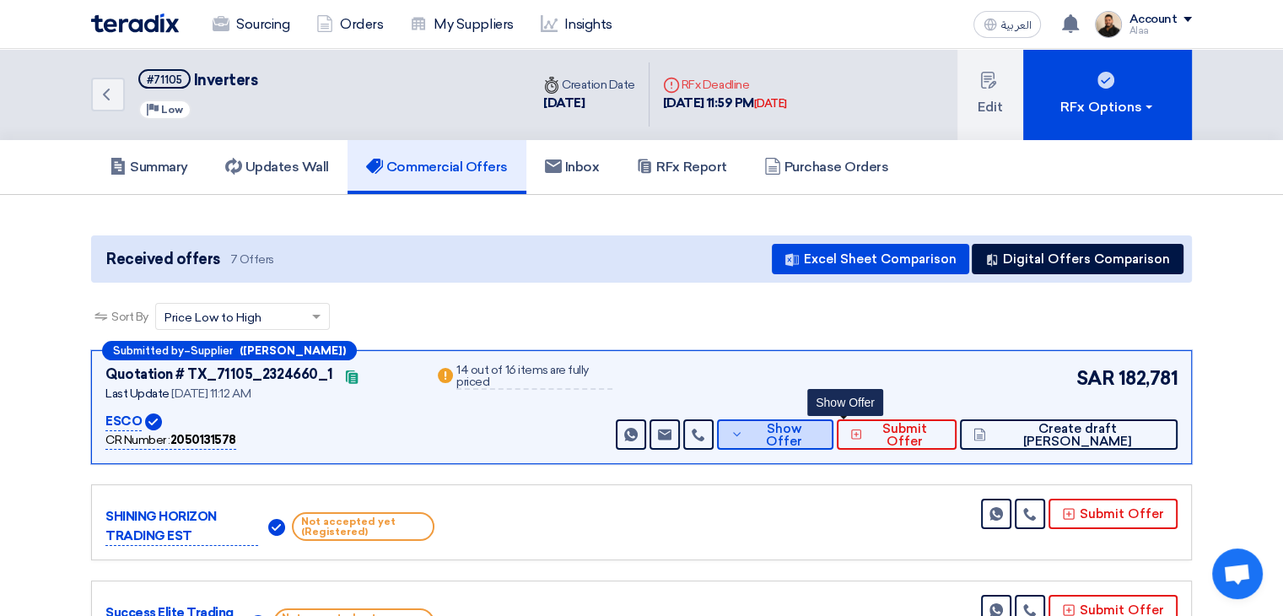
click at [819, 425] on span "Show Offer" at bounding box center [784, 435] width 72 height 25
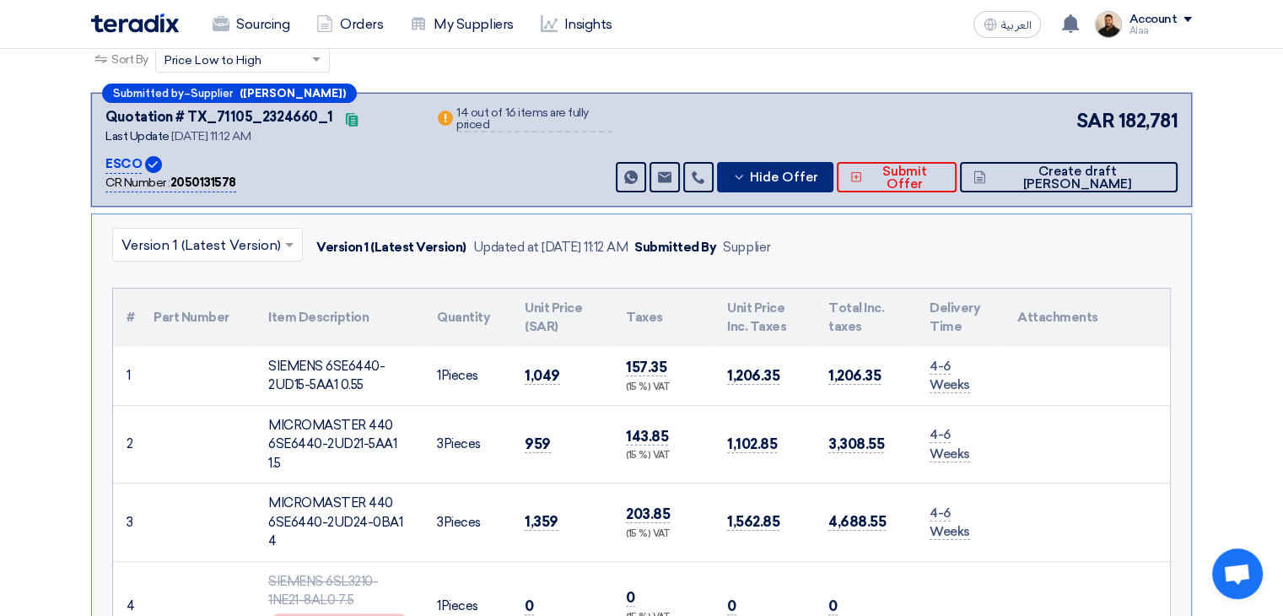
scroll to position [169, 0]
